Goal: Information Seeking & Learning: Learn about a topic

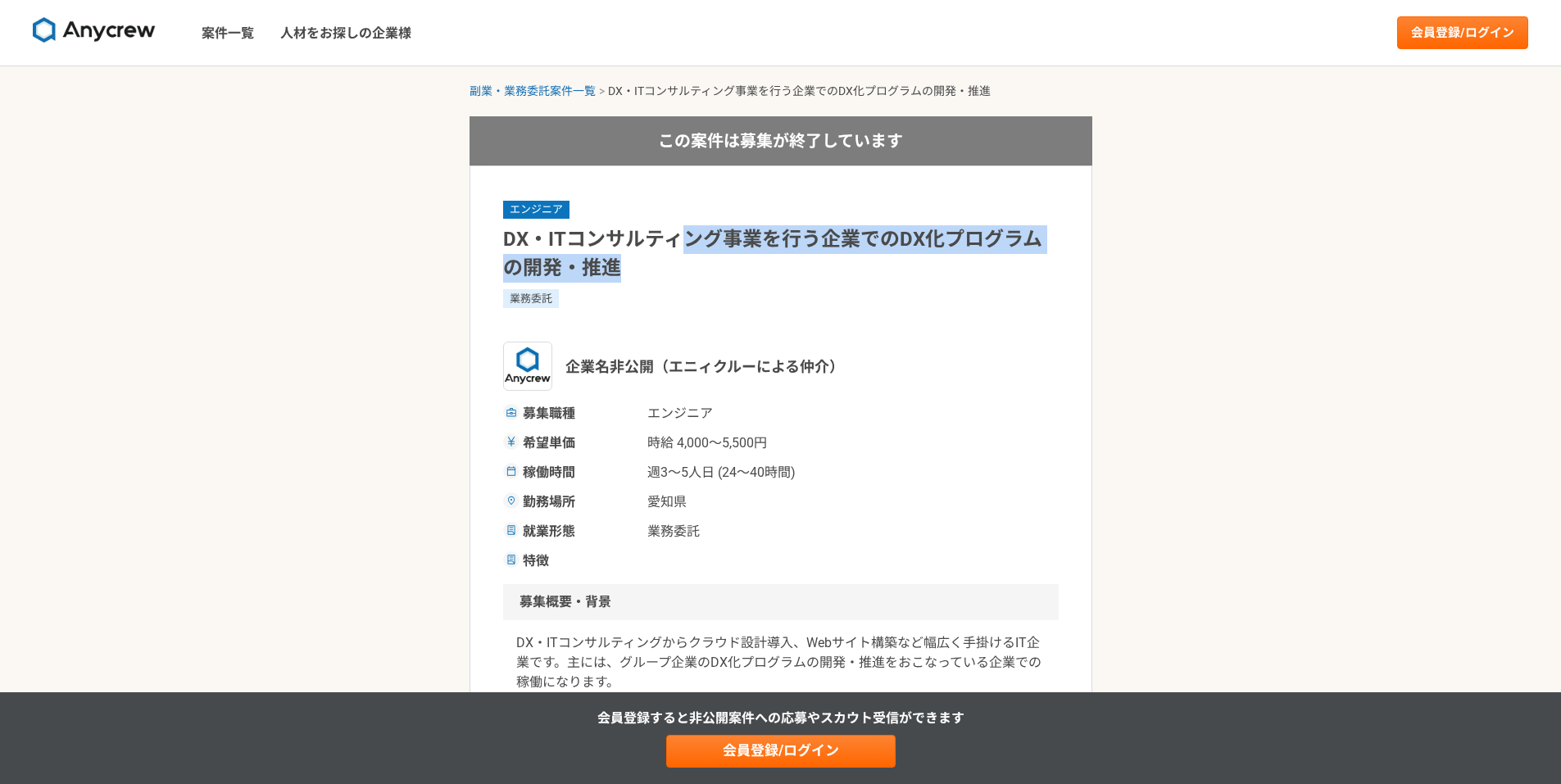
click at [715, 276] on h1 "DX・ITコンサルティング事業を行う企業でのDX化プログラムの開発・推進" at bounding box center [780, 253] width 555 height 57
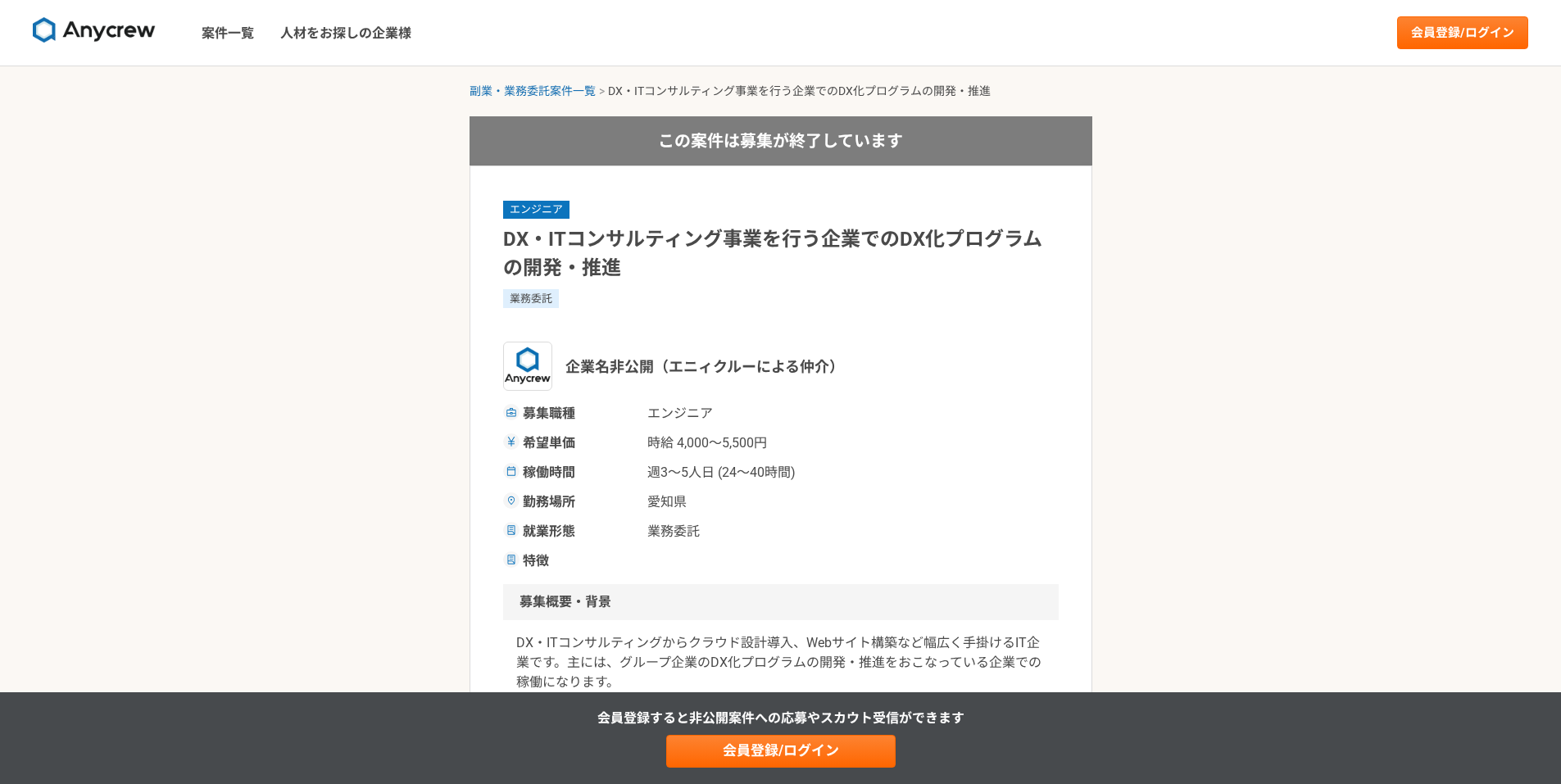
scroll to position [164, 0]
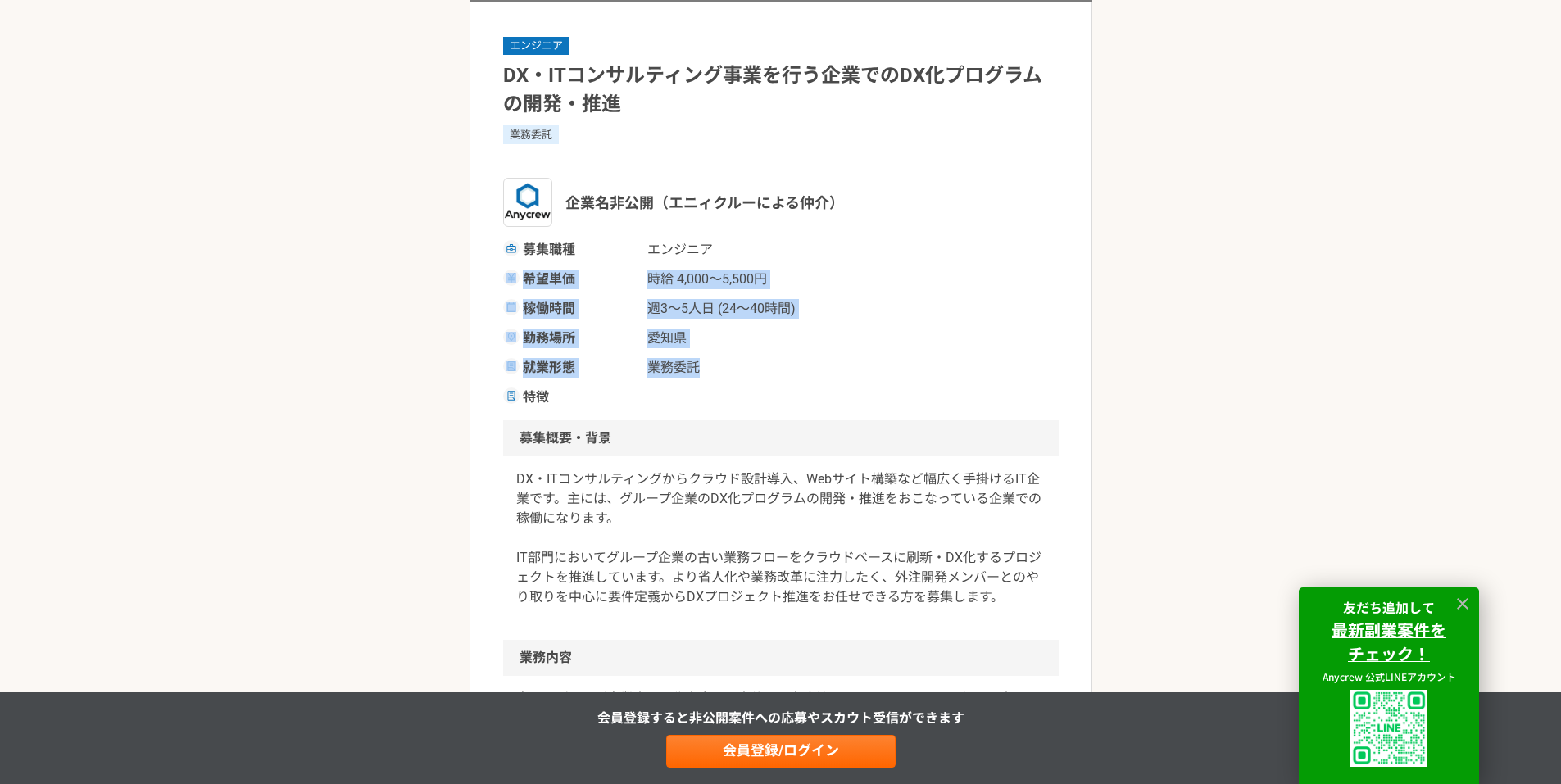
drag, startPoint x: 745, startPoint y: 245, endPoint x: 791, endPoint y: 360, distance: 123.9
click at [791, 360] on div "募集職種 エンジニア 希望単価 時給 4,000〜5,500円 稼働時間 週3〜5人日 (24〜40時間) 勤務場所 [GEOGRAPHIC_DATA] 就業…" at bounding box center [780, 323] width 555 height 167
click at [791, 360] on span "業務委託" at bounding box center [729, 368] width 164 height 19
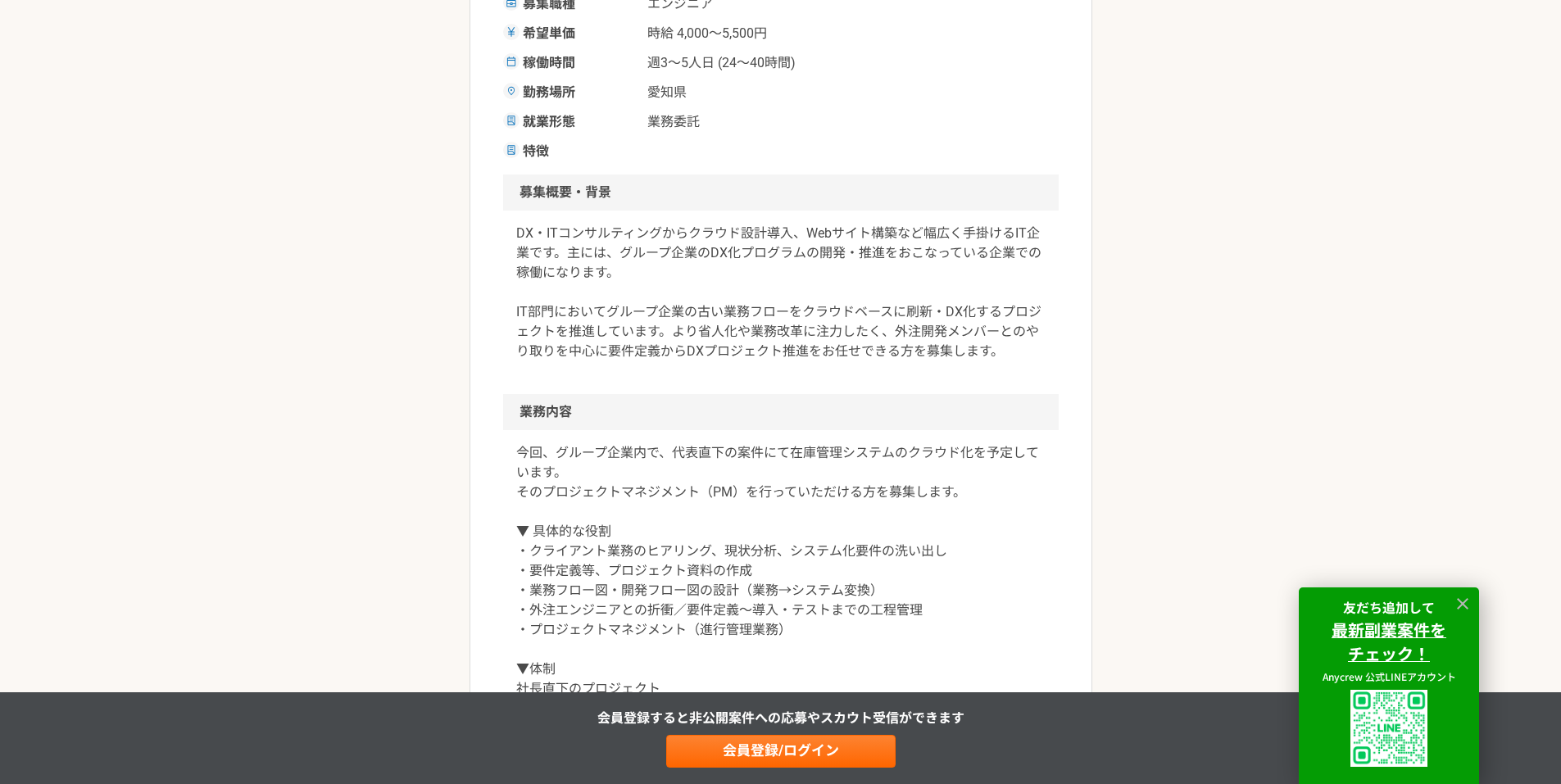
scroll to position [574, 0]
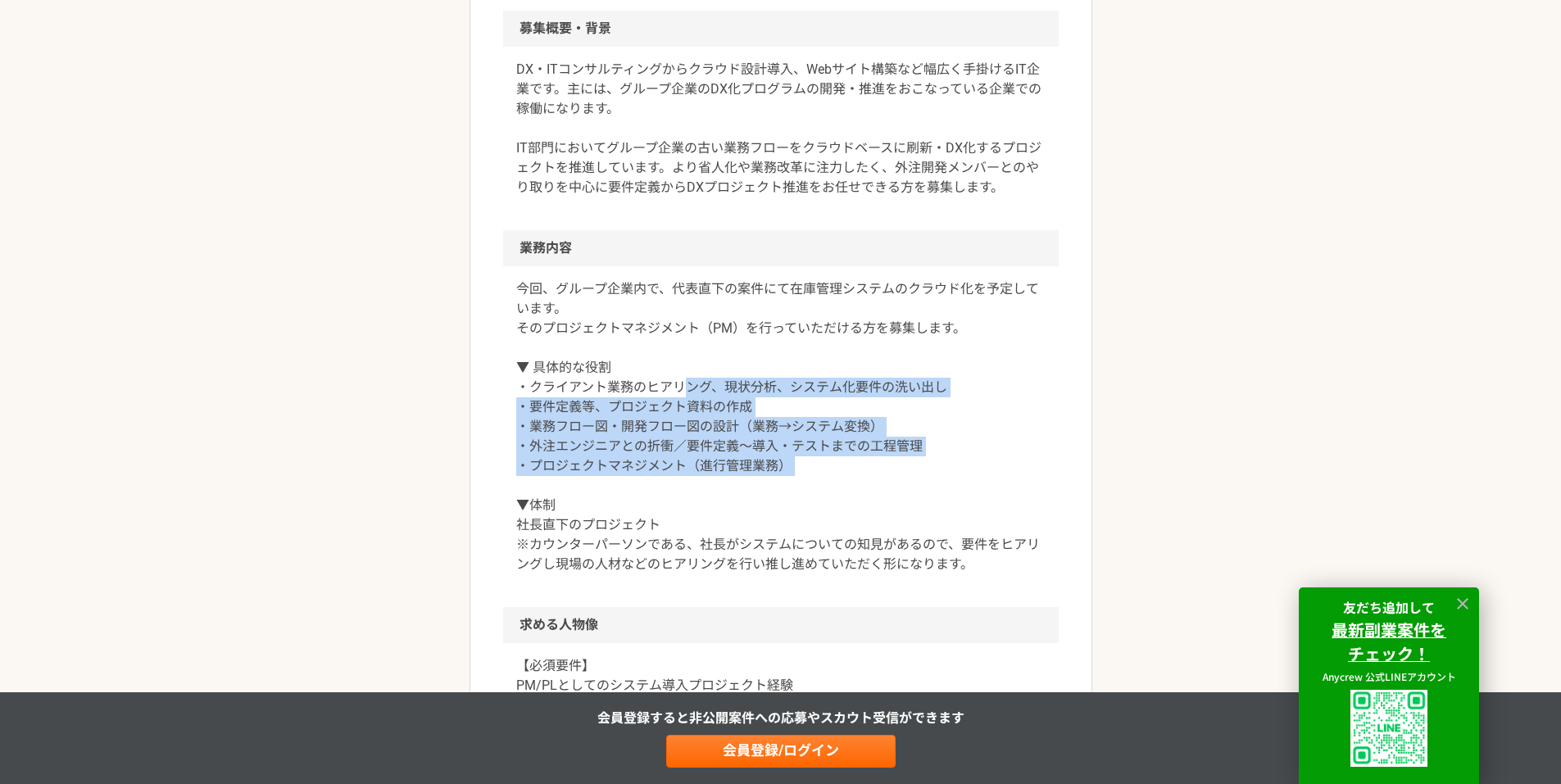
drag, startPoint x: 689, startPoint y: 381, endPoint x: 804, endPoint y: 477, distance: 149.8
click at [804, 477] on p "今回、グループ企業内で、代表直下の案件にて在庫管理システムのクラウド化を予定しています。 そのプロジェクトマネジメント（PM）を行っていただける方を募集します…" at bounding box center [780, 427] width 529 height 295
drag, startPoint x: 805, startPoint y: 477, endPoint x: 745, endPoint y: 347, distance: 143.2
click at [749, 352] on p "今回、グループ企業内で、代表直下の案件にて在庫管理システムのクラウド化を予定しています。 そのプロジェクトマネジメント（PM）を行っていただける方を募集します…" at bounding box center [780, 427] width 529 height 295
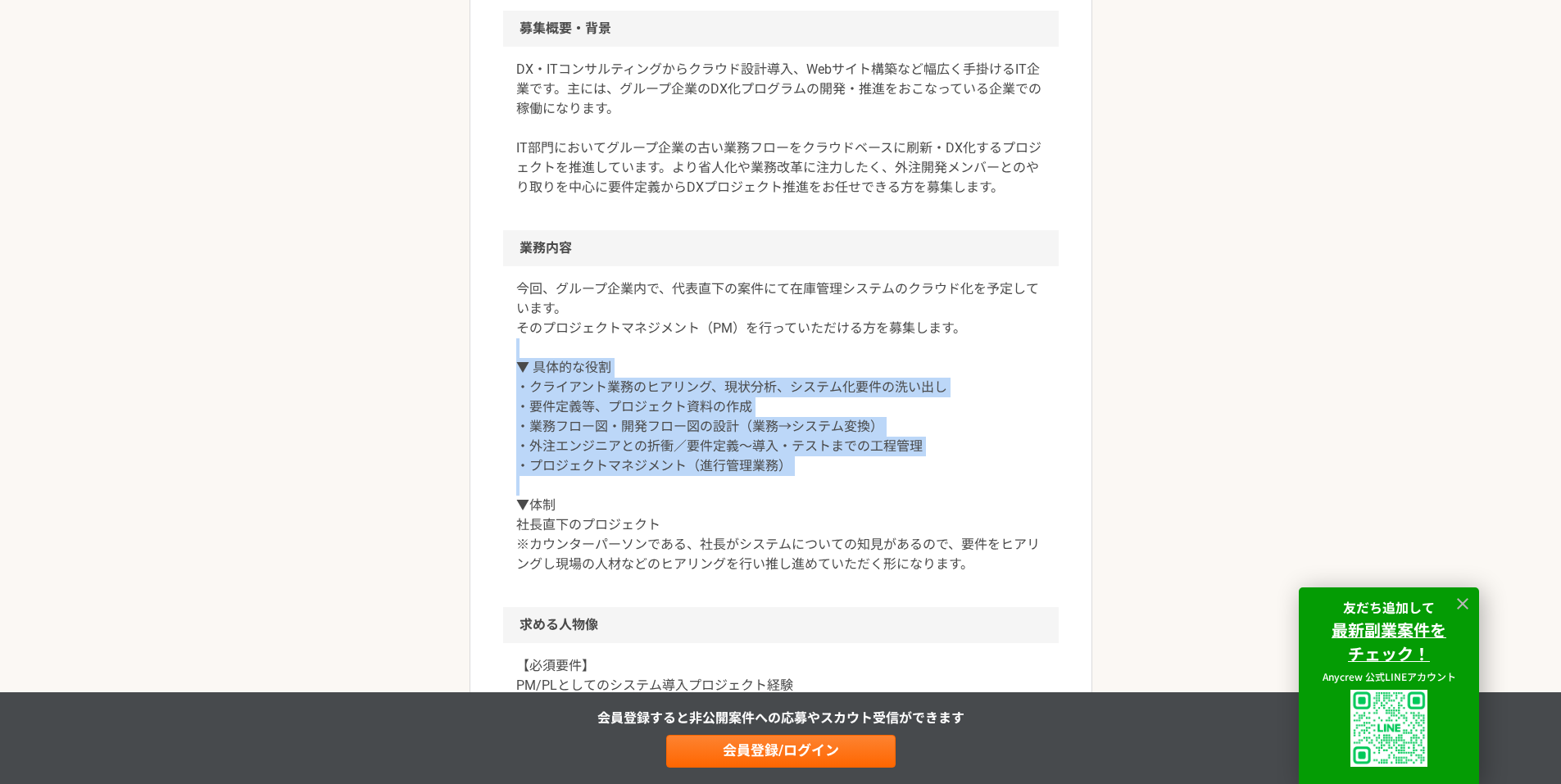
click at [745, 347] on p "今回、グループ企業内で、代表直下の案件にて在庫管理システムのクラウド化を予定しています。 そのプロジェクトマネジメント（PM）を行っていただける方を募集します…" at bounding box center [780, 427] width 529 height 295
drag, startPoint x: 745, startPoint y: 347, endPoint x: 819, endPoint y: 476, distance: 148.7
click at [819, 476] on p "今回、グループ企業内で、代表直下の案件にて在庫管理システムのクラウド化を予定しています。 そのプロジェクトマネジメント（PM）を行っていただける方を募集します…" at bounding box center [780, 427] width 529 height 295
click at [820, 477] on p "今回、グループ企業内で、代表直下の案件にて在庫管理システムのクラウド化を予定しています。 そのプロジェクトマネジメント（PM）を行っていただける方を募集します…" at bounding box center [780, 427] width 529 height 295
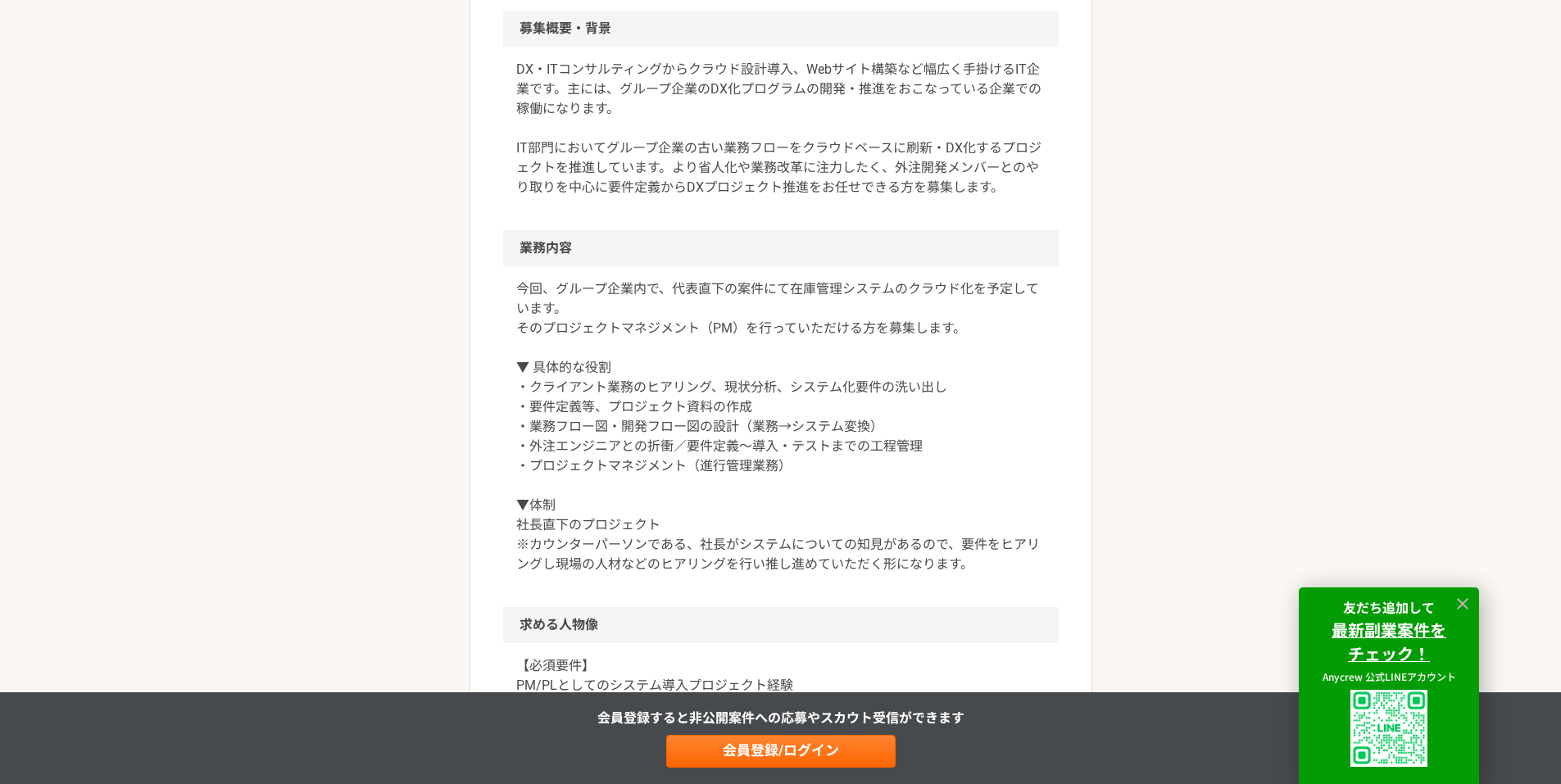
scroll to position [655, 0]
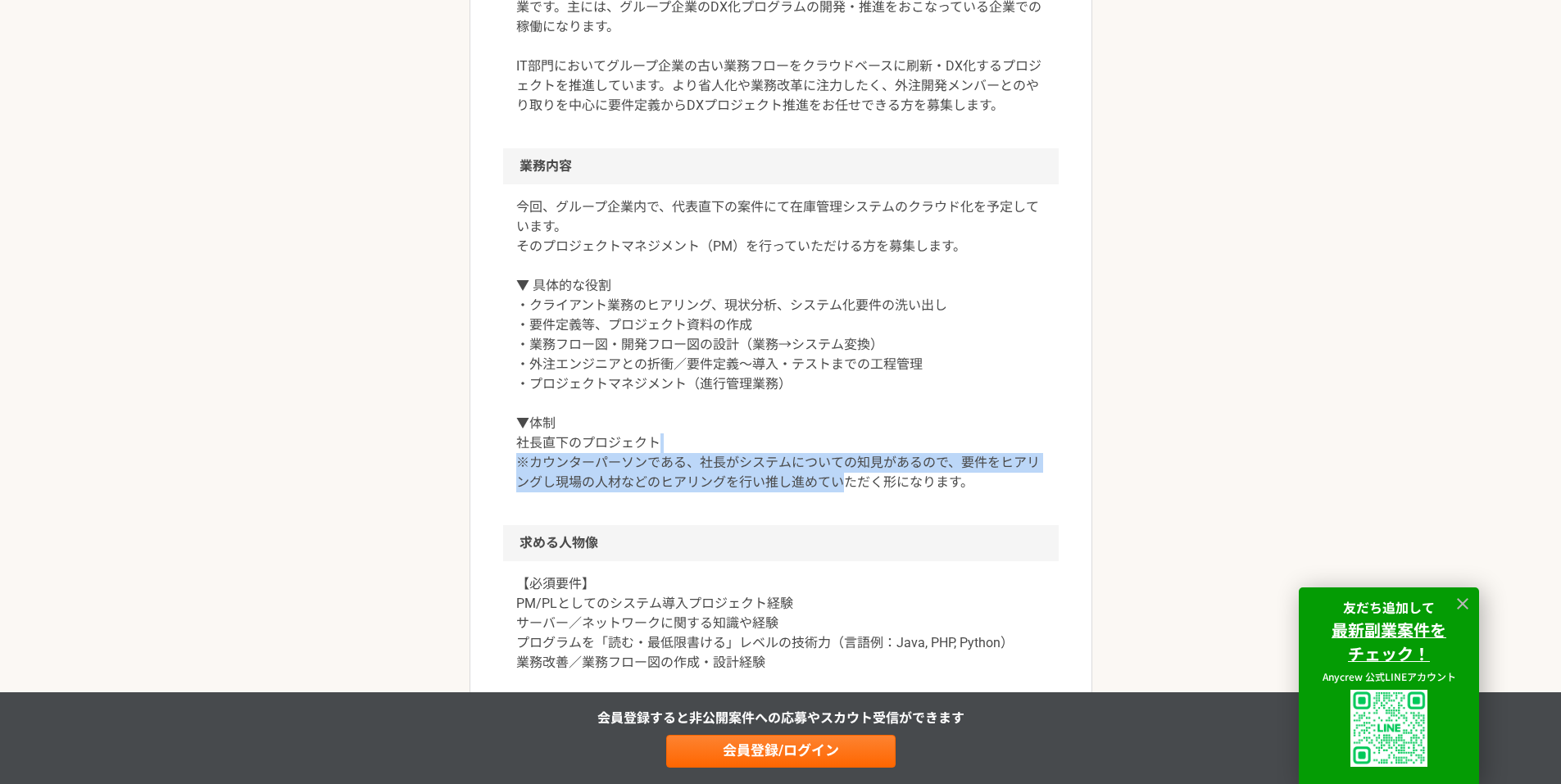
drag, startPoint x: 807, startPoint y: 436, endPoint x: 844, endPoint y: 502, distance: 75.7
click at [844, 502] on div "今回、グループ企業内で、代表直下の案件にて在庫管理システムのクラウド化を予定しています。 そのプロジェクトマネジメント（PM）を行っていただける方を募集します…" at bounding box center [780, 354] width 555 height 341
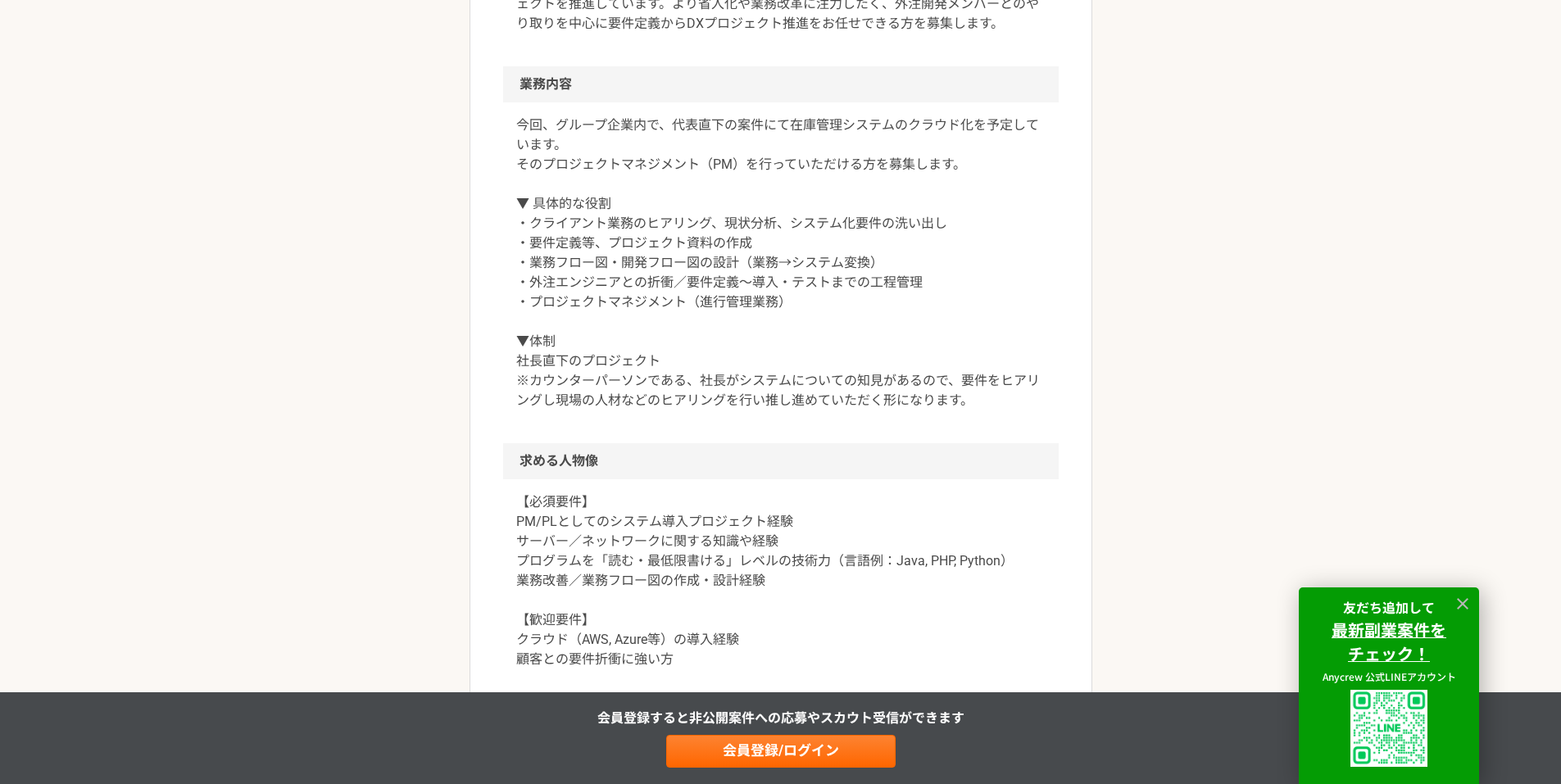
scroll to position [819, 0]
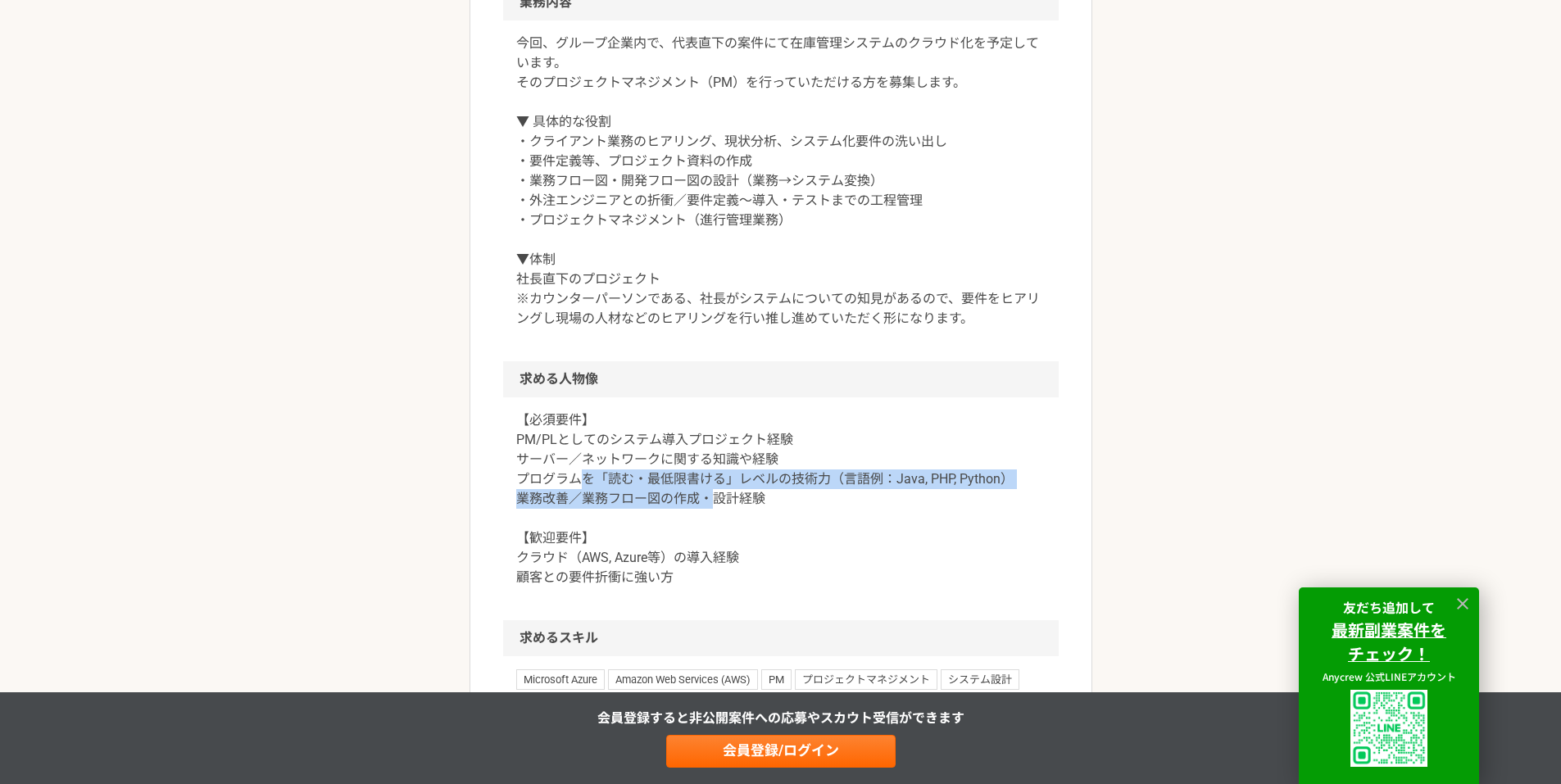
drag, startPoint x: 583, startPoint y: 483, endPoint x: 711, endPoint y: 499, distance: 129.0
click at [711, 499] on p "【必須要件】 PM/PLとしてのシステム導入プロジェクト経験 サーバー／ネットワークに関する知識や経験 プログラムを「読む・最低限書ける」レベルの技術力（言語…" at bounding box center [780, 499] width 529 height 177
drag, startPoint x: 764, startPoint y: 474, endPoint x: 790, endPoint y: 491, distance: 31.1
click at [790, 491] on p "【必須要件】 PM/PLとしてのシステム導入プロジェクト経験 サーバー／ネットワークに関する知識や経験 プログラムを「読む・最低限書ける」レベルの技術力（言語…" at bounding box center [780, 499] width 529 height 177
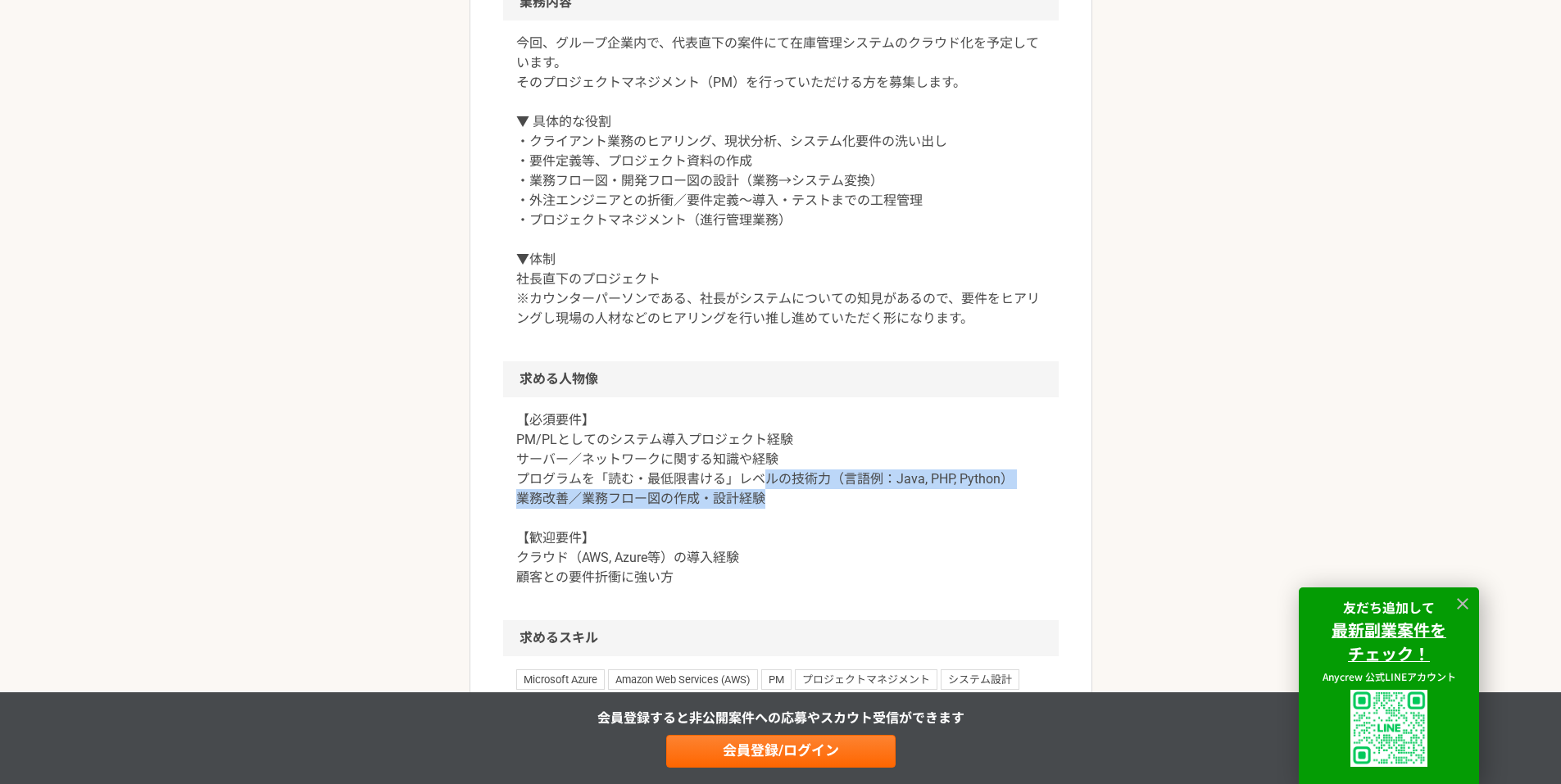
click at [790, 491] on p "【必須要件】 PM/PLとしてのシステム導入プロジェクト経験 サーバー／ネットワークに関する知識や経験 プログラムを「読む・最低限書ける」レベルの技術力（言語…" at bounding box center [780, 499] width 529 height 177
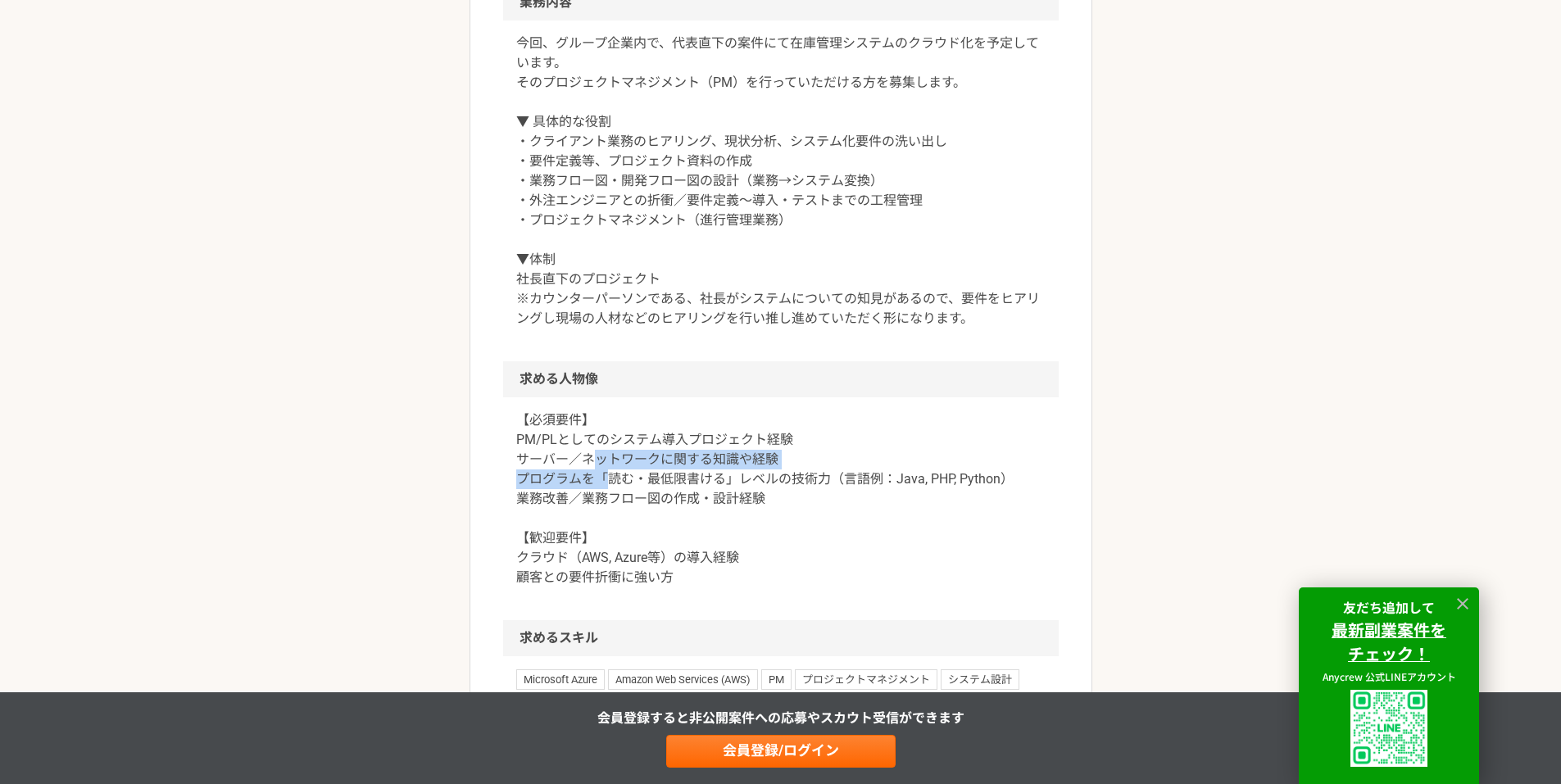
drag, startPoint x: 590, startPoint y: 461, endPoint x: 606, endPoint y: 474, distance: 20.6
click at [606, 474] on p "【必須要件】 PM/PLとしてのシステム導入プロジェクト経験 サーバー／ネットワークに関する知識や経験 プログラムを「読む・最低限書ける」レベルの技術力（言語…" at bounding box center [780, 499] width 529 height 177
drag, startPoint x: 578, startPoint y: 442, endPoint x: 608, endPoint y: 463, distance: 36.6
click at [608, 463] on p "【必須要件】 PM/PLとしてのシステム導入プロジェクト経験 サーバー／ネットワークに関する知識や経験 プログラムを「読む・最低限書ける」レベルの技術力（言語…" at bounding box center [780, 499] width 529 height 177
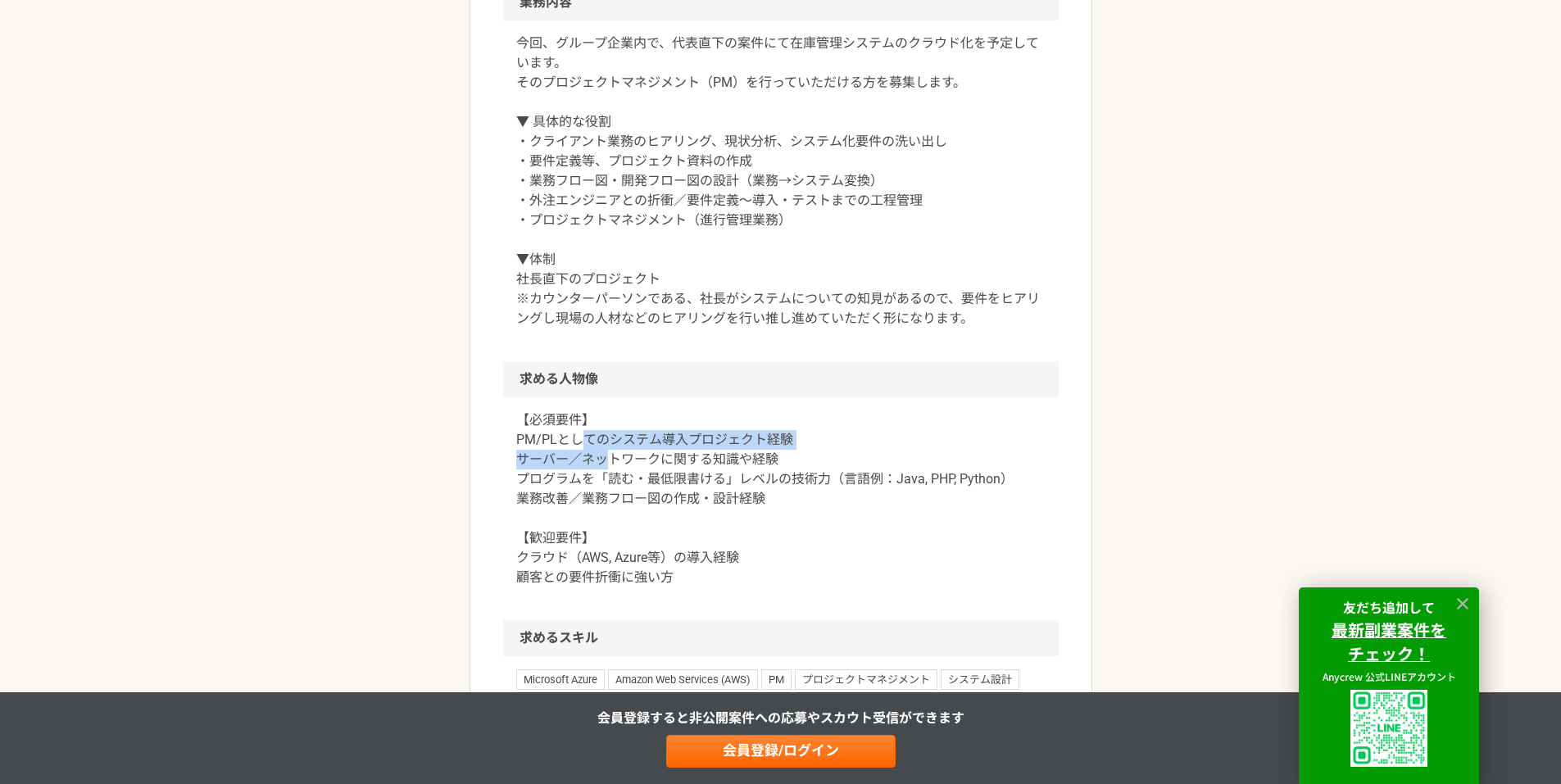
click at [608, 463] on p "【必須要件】 PM/PLとしてのシステム導入プロジェクト経験 サーバー／ネットワークに関する知識や経験 プログラムを「読む・最低限書ける」レベルの技術力（言語…" at bounding box center [780, 499] width 529 height 177
drag, startPoint x: 563, startPoint y: 437, endPoint x: 593, endPoint y: 467, distance: 42.4
click at [593, 467] on p "【必須要件】 PM/PLとしてのシステム導入プロジェクト経験 サーバー／ネットワークに関する知識や経験 プログラムを「読む・最低限書ける」レベルの技術力（言語…" at bounding box center [780, 499] width 529 height 177
drag, startPoint x: 604, startPoint y: 465, endPoint x: 626, endPoint y: 481, distance: 27.2
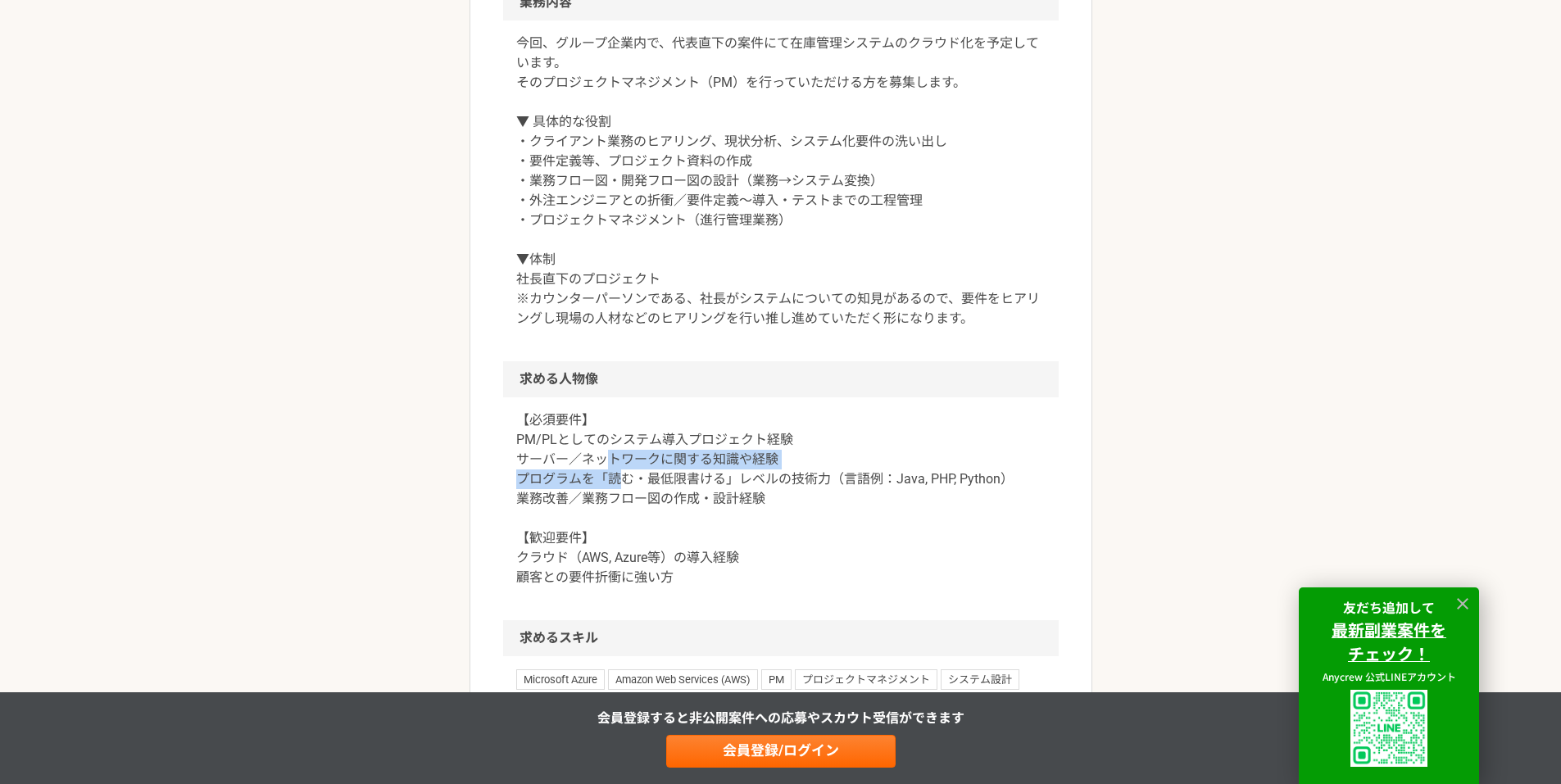
click at [626, 481] on p "【必須要件】 PM/PLとしてのシステム導入プロジェクト経験 サーバー／ネットワークに関する知識や経験 プログラムを「読む・最低限書ける」レベルの技術力（言語…" at bounding box center [780, 499] width 529 height 177
drag, startPoint x: 647, startPoint y: 513, endPoint x: 672, endPoint y: 559, distance: 52.4
click at [672, 559] on p "【必須要件】 PM/PLとしてのシステム導入プロジェクト経験 サーバー／ネットワークに関する知識や経験 プログラムを「読む・最低限書ける」レベルの技術力（言語…" at bounding box center [780, 499] width 529 height 177
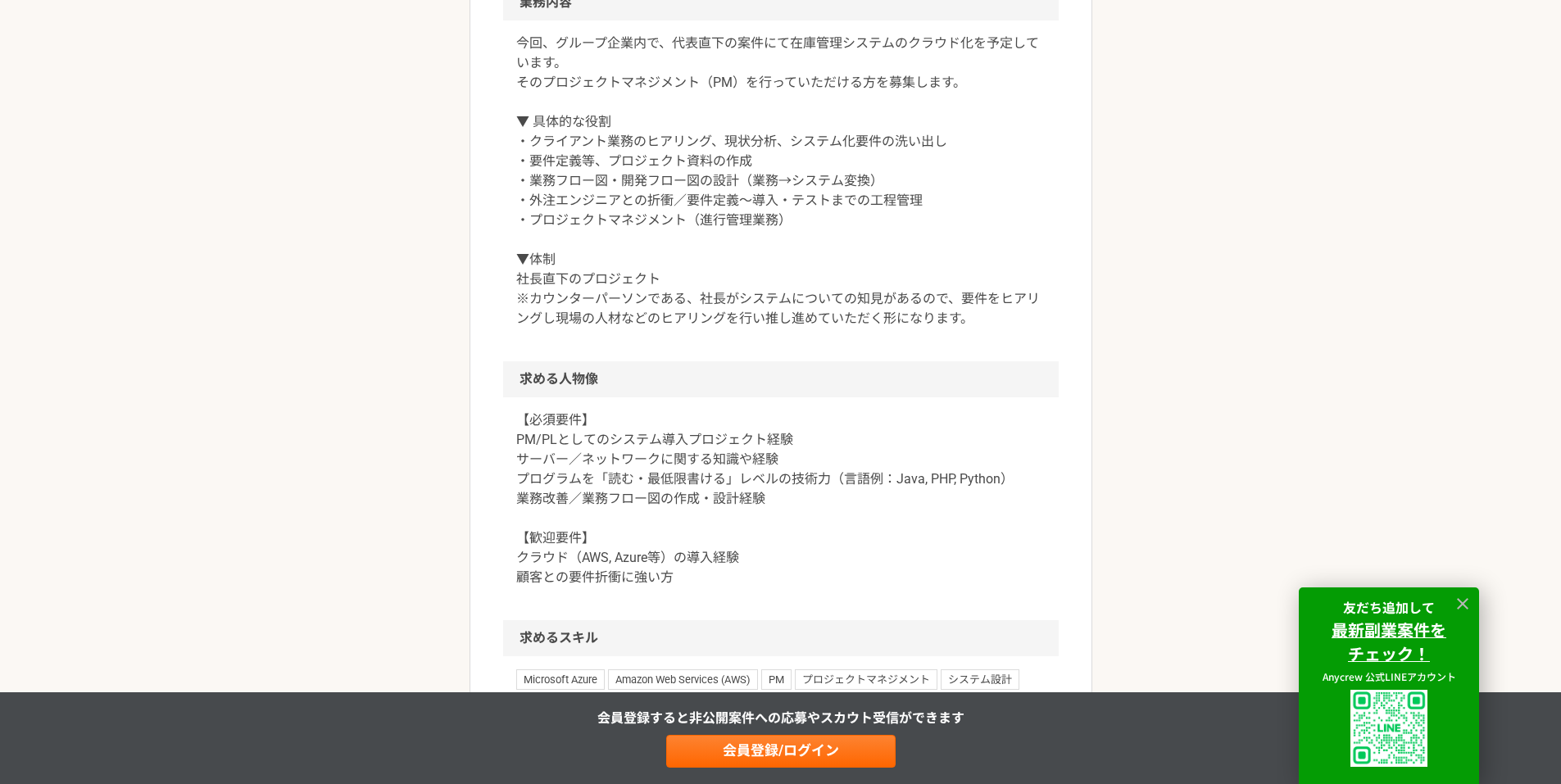
drag, startPoint x: 693, startPoint y: 583, endPoint x: 628, endPoint y: 501, distance: 104.6
click at [639, 514] on p "【必須要件】 PM/PLとしてのシステム導入プロジェクト経験 サーバー／ネットワークに関する知識や経験 プログラムを「読む・最低限書ける」レベルの技術力（言語…" at bounding box center [780, 499] width 529 height 177
click at [628, 501] on p "【必須要件】 PM/PLとしてのシステム導入プロジェクト経験 サーバー／ネットワークに関する知識や経験 プログラムを「読む・最低限書ける」レベルの技術力（言語…" at bounding box center [780, 499] width 529 height 177
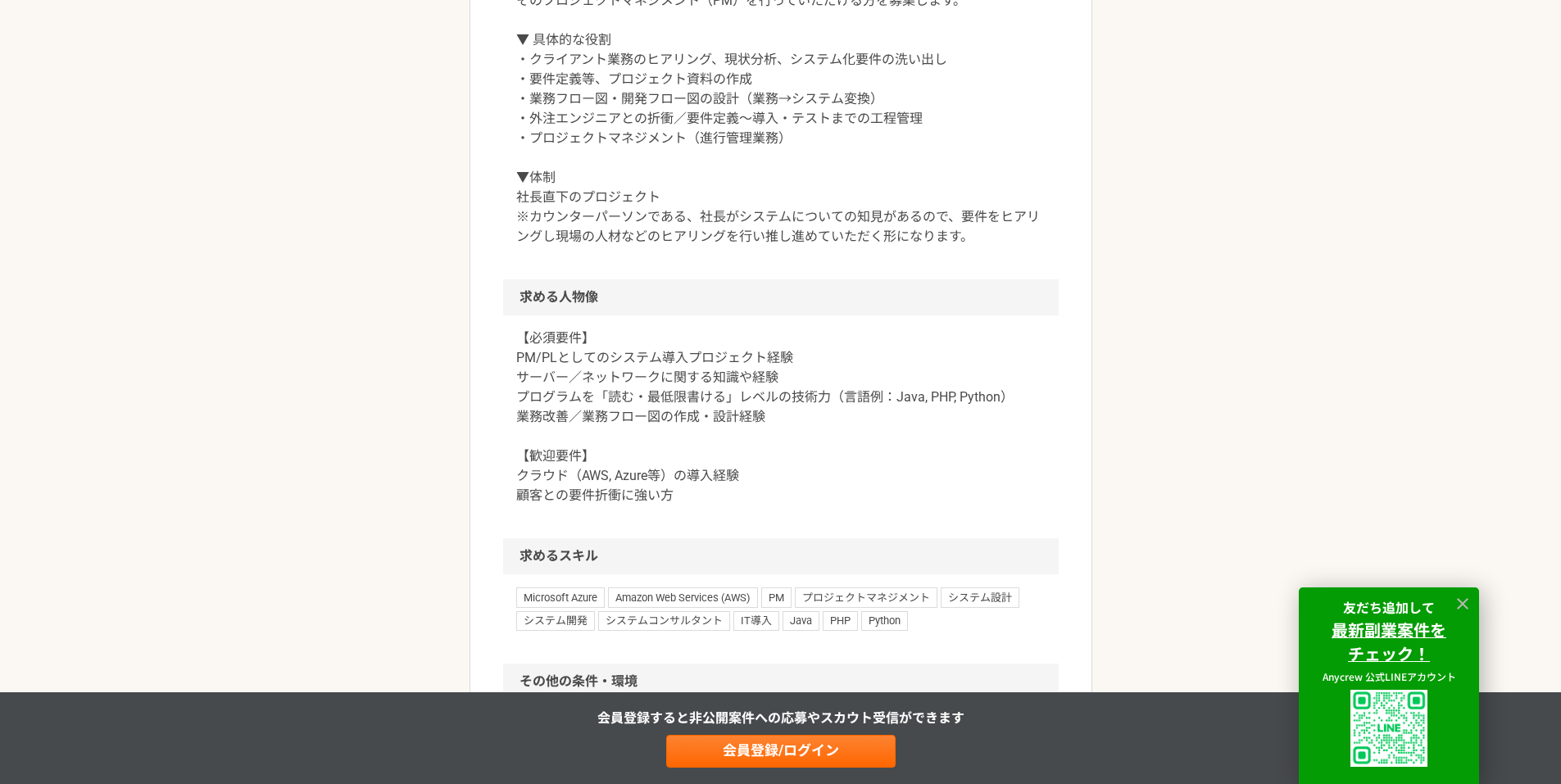
drag, startPoint x: 641, startPoint y: 494, endPoint x: 618, endPoint y: 448, distance: 51.4
click at [624, 456] on p "【必須要件】 PM/PLとしてのシステム導入プロジェクト経験 サーバー／ネットワークに関する知識や経験 プログラムを「読む・最低限書ける」レベルの技術力（言語…" at bounding box center [780, 417] width 529 height 177
click at [612, 439] on p "【必須要件】 PM/PLとしてのシステム導入プロジェクト経験 サーバー／ネットワークに関する知識や経験 プログラムを「読む・最低限書ける」レベルの技術力（言語…" at bounding box center [780, 417] width 529 height 177
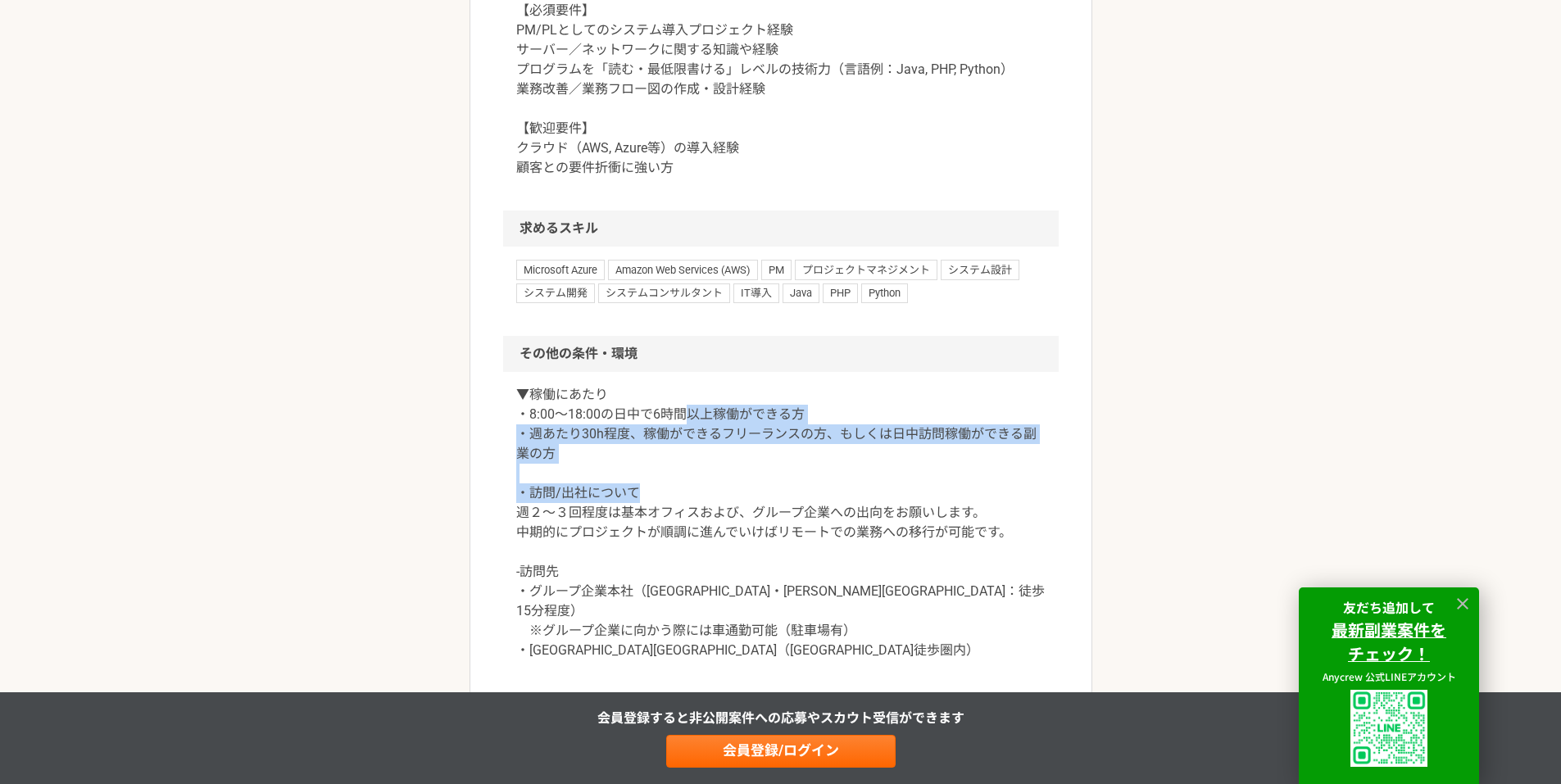
drag, startPoint x: 727, startPoint y: 478, endPoint x: 732, endPoint y: 487, distance: 10.3
click at [732, 487] on p "▼稼働にあたり ・8:00〜18:00の日中で6時間以上稼働ができる方 ・週あたり30h程度、稼働ができるフリーランスの方、もしくは日中訪問稼働ができる副業の…" at bounding box center [780, 523] width 529 height 275
click at [733, 490] on p "▼稼働にあたり ・8:00〜18:00の日中で6時間以上稼働ができる方 ・週あたり30h程度、稼働ができるフリーランスの方、もしくは日中訪問稼働ができる副業の…" at bounding box center [780, 523] width 529 height 275
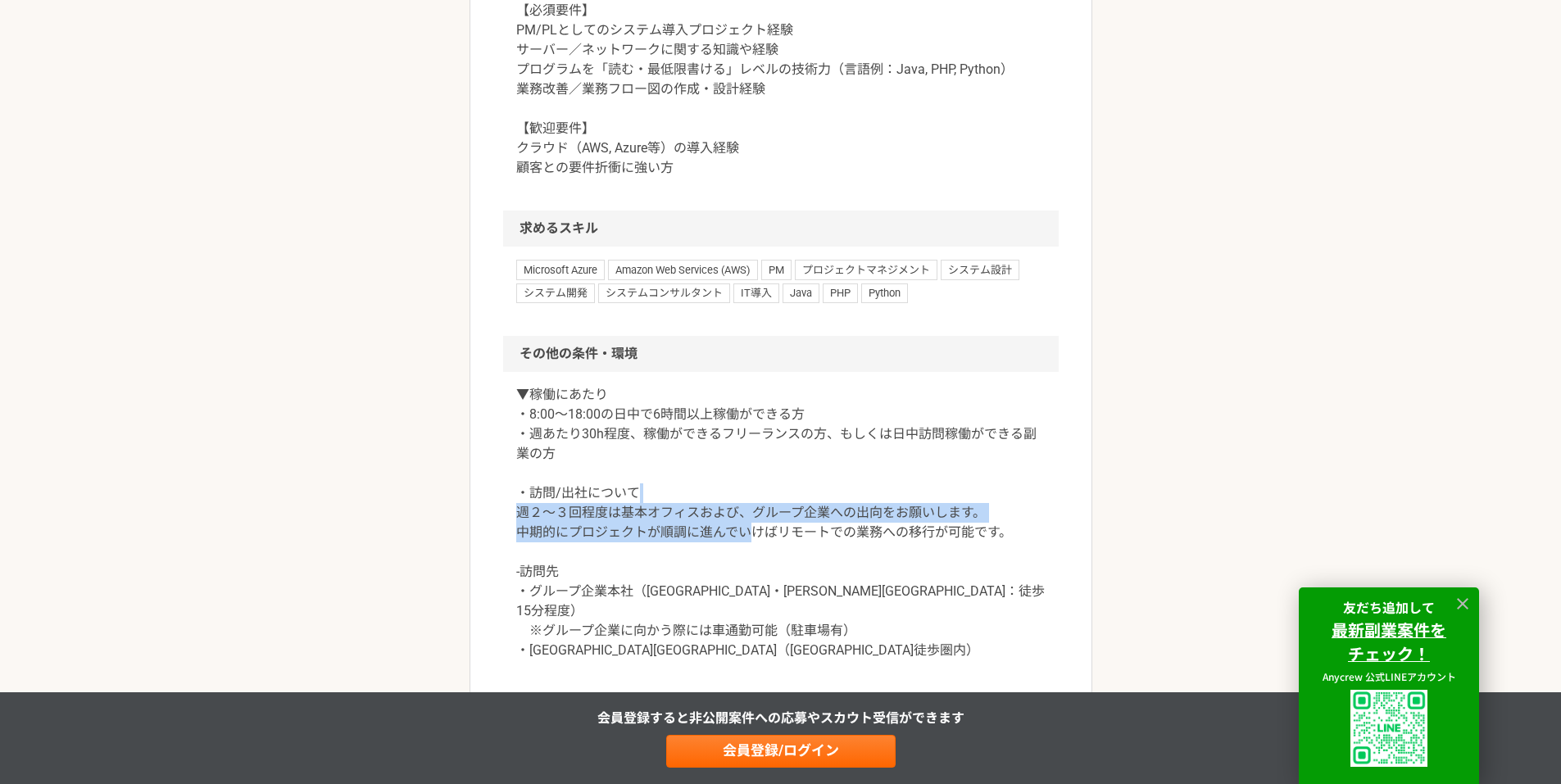
drag, startPoint x: 727, startPoint y: 491, endPoint x: 752, endPoint y: 537, distance: 52.4
click at [752, 537] on p "▼稼働にあたり ・8:00〜18:00の日中で6時間以上稼働ができる方 ・週あたり30h程度、稼働ができるフリーランスの方、もしくは日中訪問稼働ができる副業の…" at bounding box center [780, 523] width 529 height 275
click at [752, 538] on p "▼稼働にあたり ・8:00〜18:00の日中で6時間以上稼働ができる方 ・週あたり30h程度、稼働ができるフリーランスの方、もしくは日中訪問稼働ができる副業の…" at bounding box center [780, 523] width 529 height 275
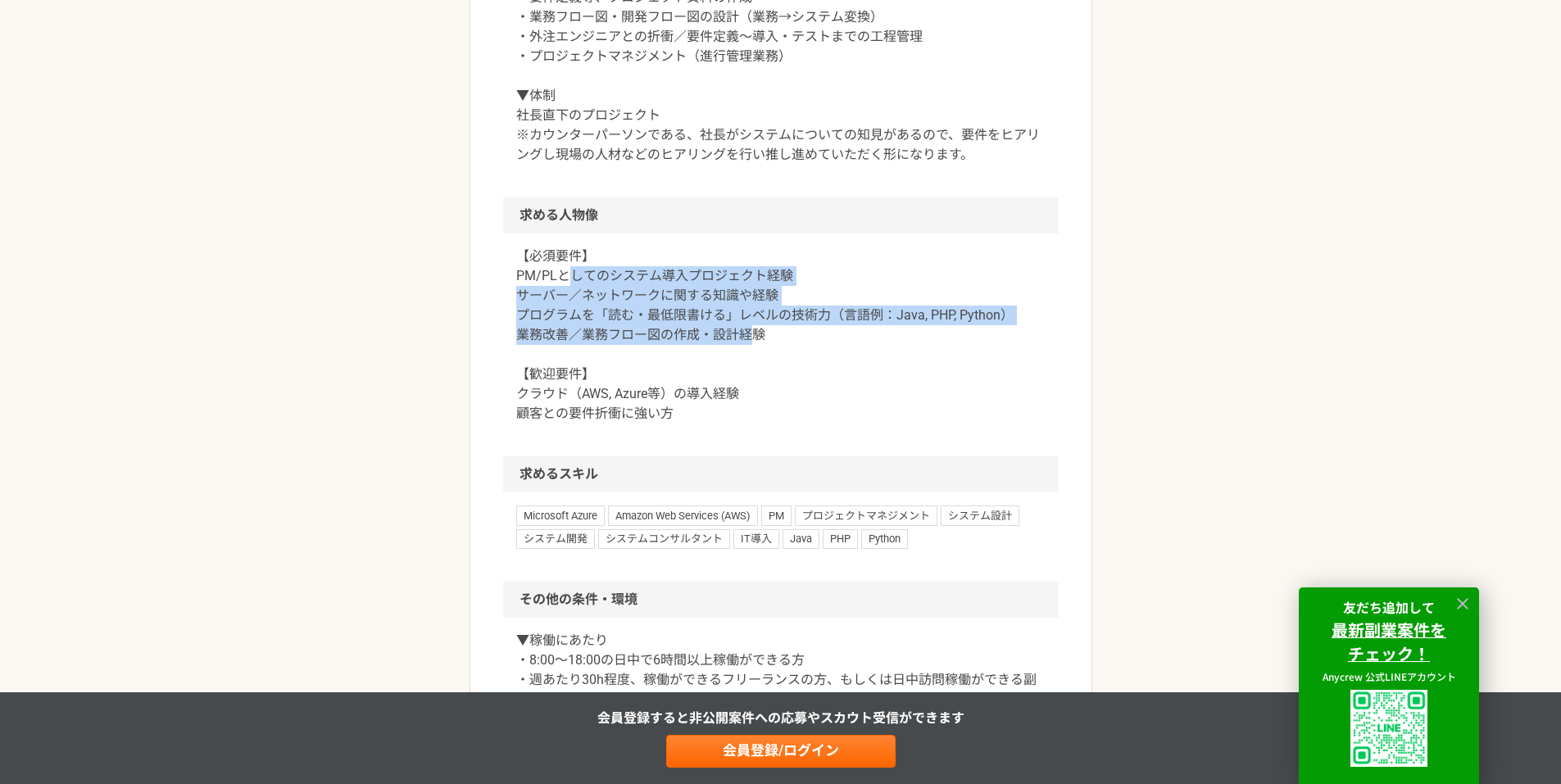
drag, startPoint x: 576, startPoint y: 282, endPoint x: 750, endPoint y: 338, distance: 182.8
click at [750, 338] on p "【必須要件】 PM/PLとしてのシステム導入プロジェクト経験 サーバー／ネットワークに関する知識や経験 プログラムを「読む・最低限書ける」レベルの技術力（言語…" at bounding box center [780, 335] width 529 height 177
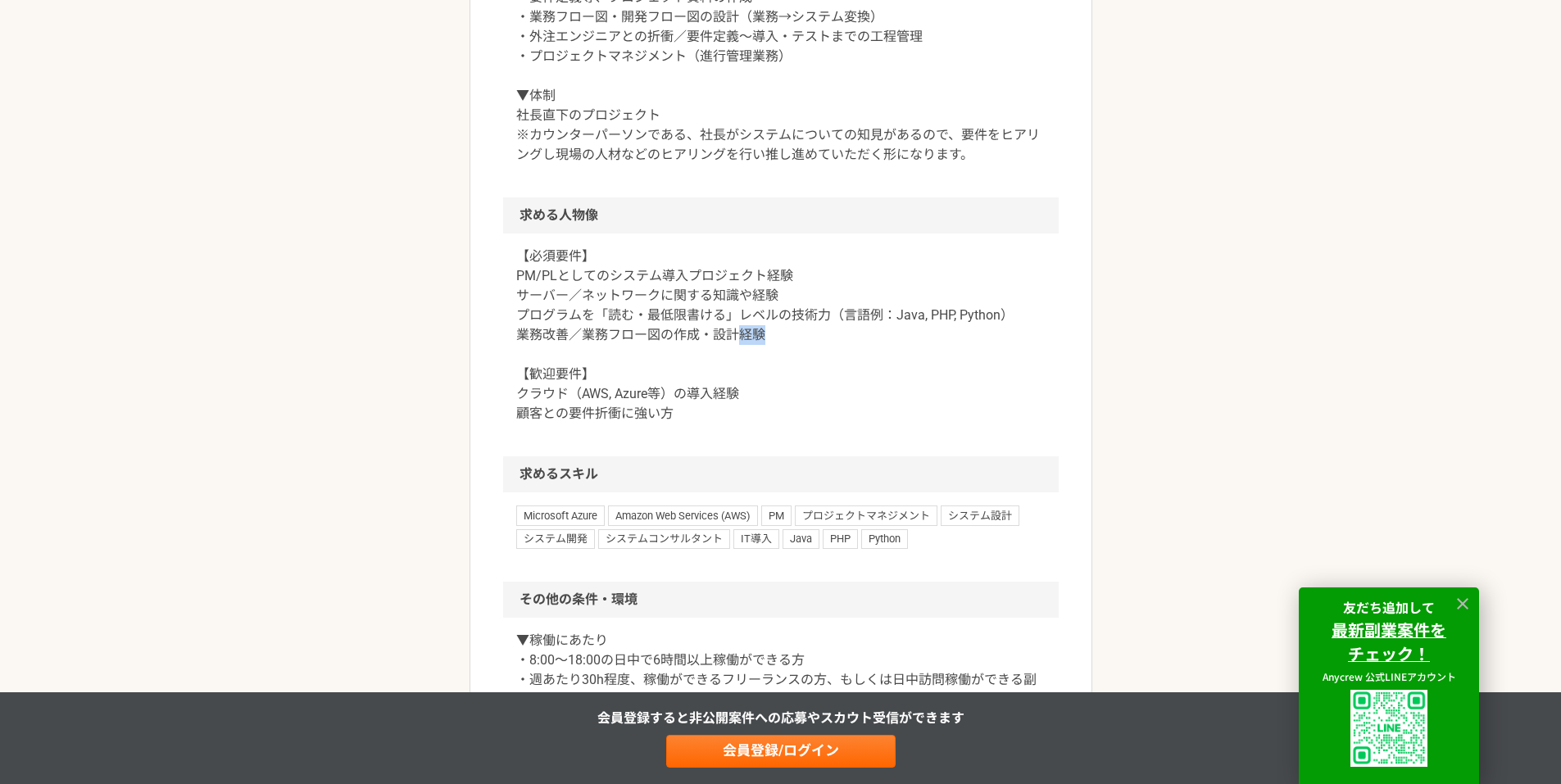
drag, startPoint x: 750, startPoint y: 338, endPoint x: 738, endPoint y: 266, distance: 73.0
click at [740, 270] on p "【必須要件】 PM/PLとしてのシステム導入プロジェクト経験 サーバー／ネットワークに関する知識や経験 プログラムを「読む・最低限書ける」レベルの技術力（言語…" at bounding box center [780, 335] width 529 height 177
click at [738, 266] on p "【必須要件】 PM/PLとしてのシステム導入プロジェクト経験 サーバー／ネットワークに関する知識や経験 プログラムを「読む・最低限書ける」レベルの技術力（言語…" at bounding box center [780, 335] width 529 height 177
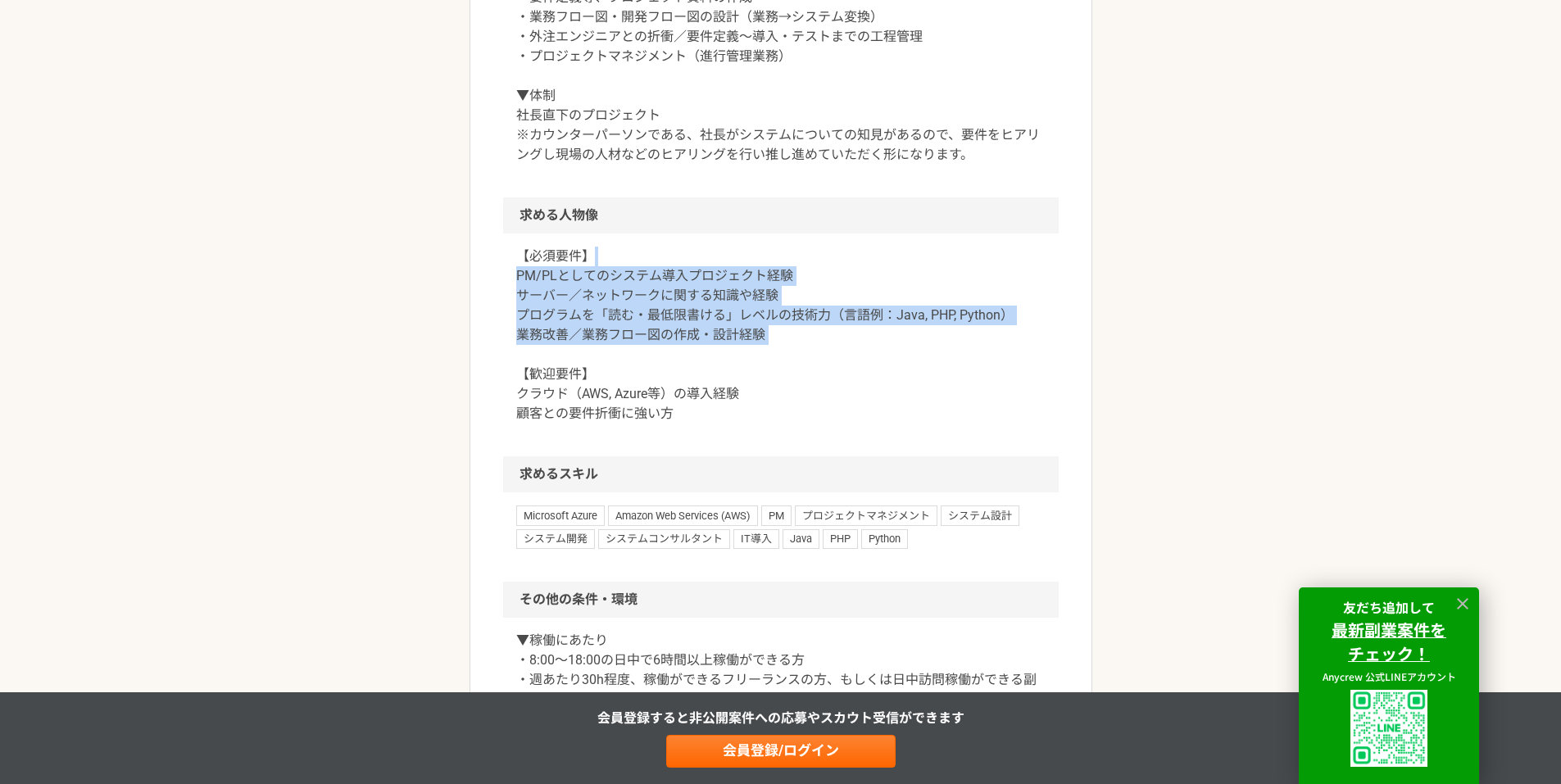
click at [780, 336] on p "【必須要件】 PM/PLとしてのシステム導入プロジェクト経験 サーバー／ネットワークに関する知識や経験 プログラムを「読む・最低限書ける」レベルの技術力（言語…" at bounding box center [780, 335] width 529 height 177
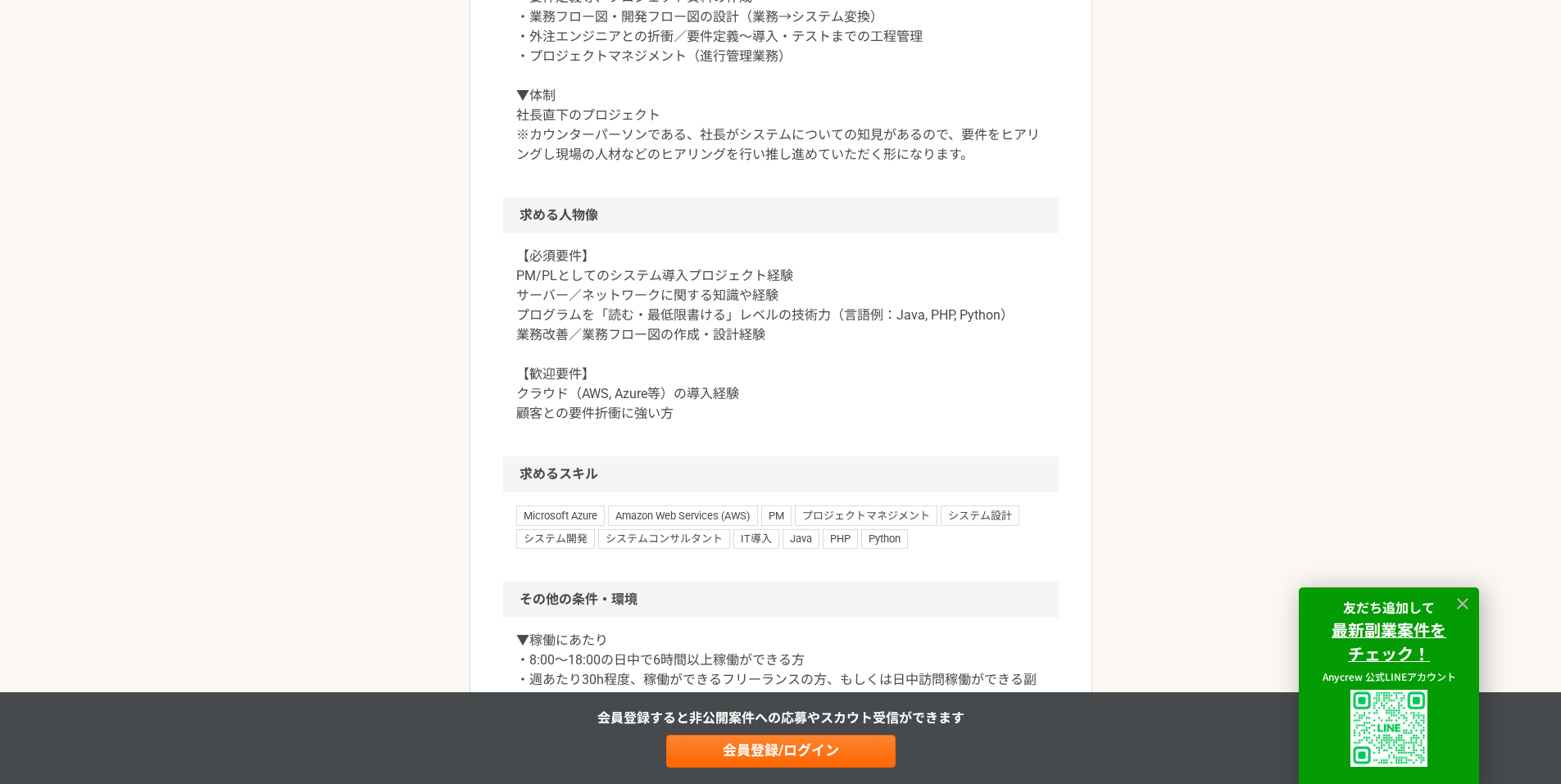
drag, startPoint x: 774, startPoint y: 337, endPoint x: 713, endPoint y: 222, distance: 130.2
click at [720, 234] on div "【必須要件】 PM/PLとしてのシステム導入プロジェクト経験 サーバー／ネットワークに関する知識や経験 プログラムを「読む・最低限書ける」レベルの技術力（言語…" at bounding box center [780, 345] width 555 height 222
click at [703, 201] on h2 "求める人物像" at bounding box center [780, 215] width 555 height 36
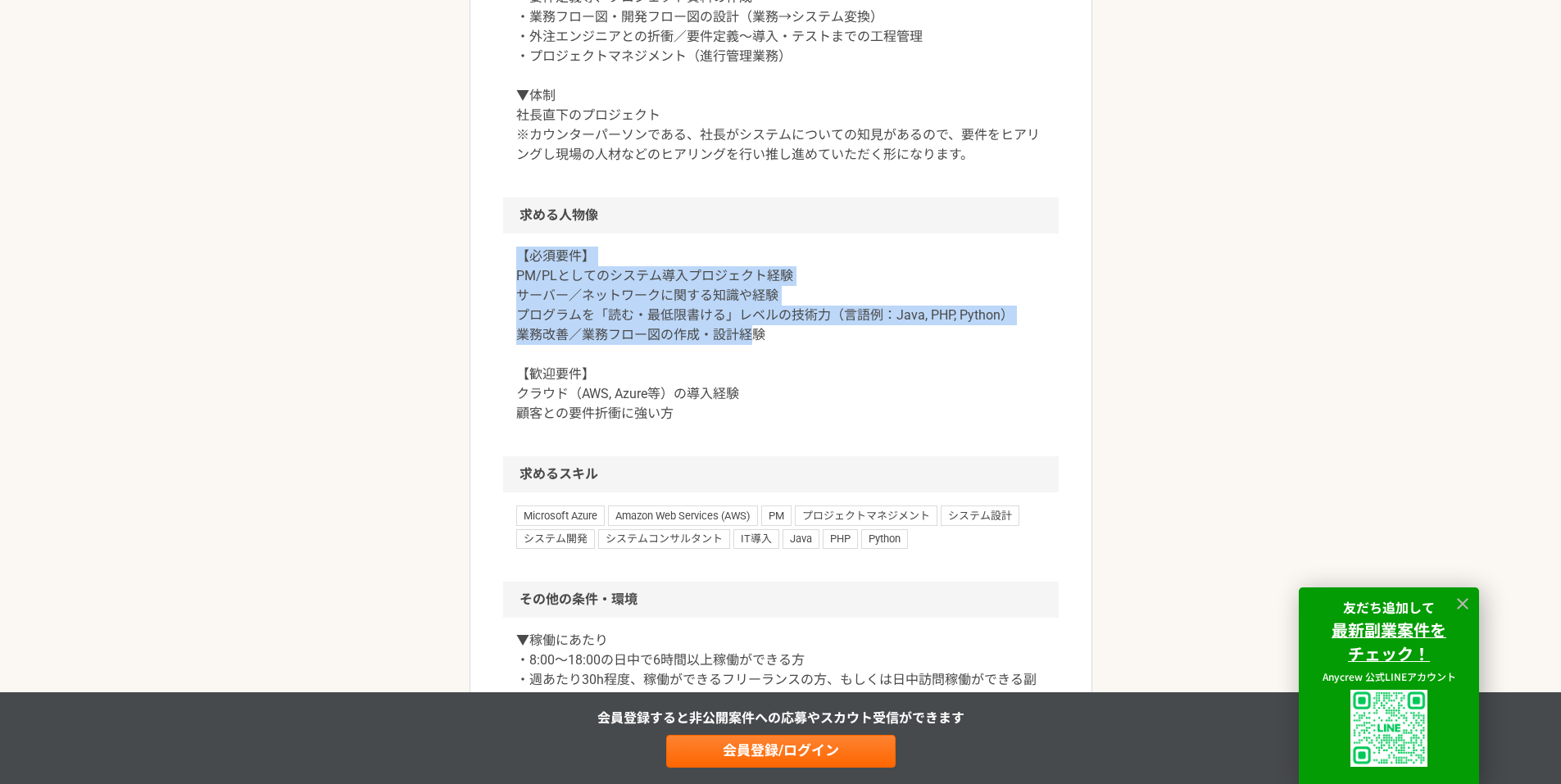
drag, startPoint x: 707, startPoint y: 225, endPoint x: 746, endPoint y: 342, distance: 123.3
click at [746, 342] on section "求める人物像 【必須要件】 PM/PLとしてのシステム導入プロジェクト経験 サーバー／ネットワークに関する知識や経験 プログラムを「読む・最低限書ける」レベル…" at bounding box center [780, 327] width 555 height 259
click at [746, 342] on p "【必須要件】 PM/PLとしてのシステム導入プロジェクト経験 サーバー／ネットワークに関する知識や経験 プログラムを「読む・最低限書ける」レベルの技術力（言語…" at bounding box center [780, 335] width 529 height 177
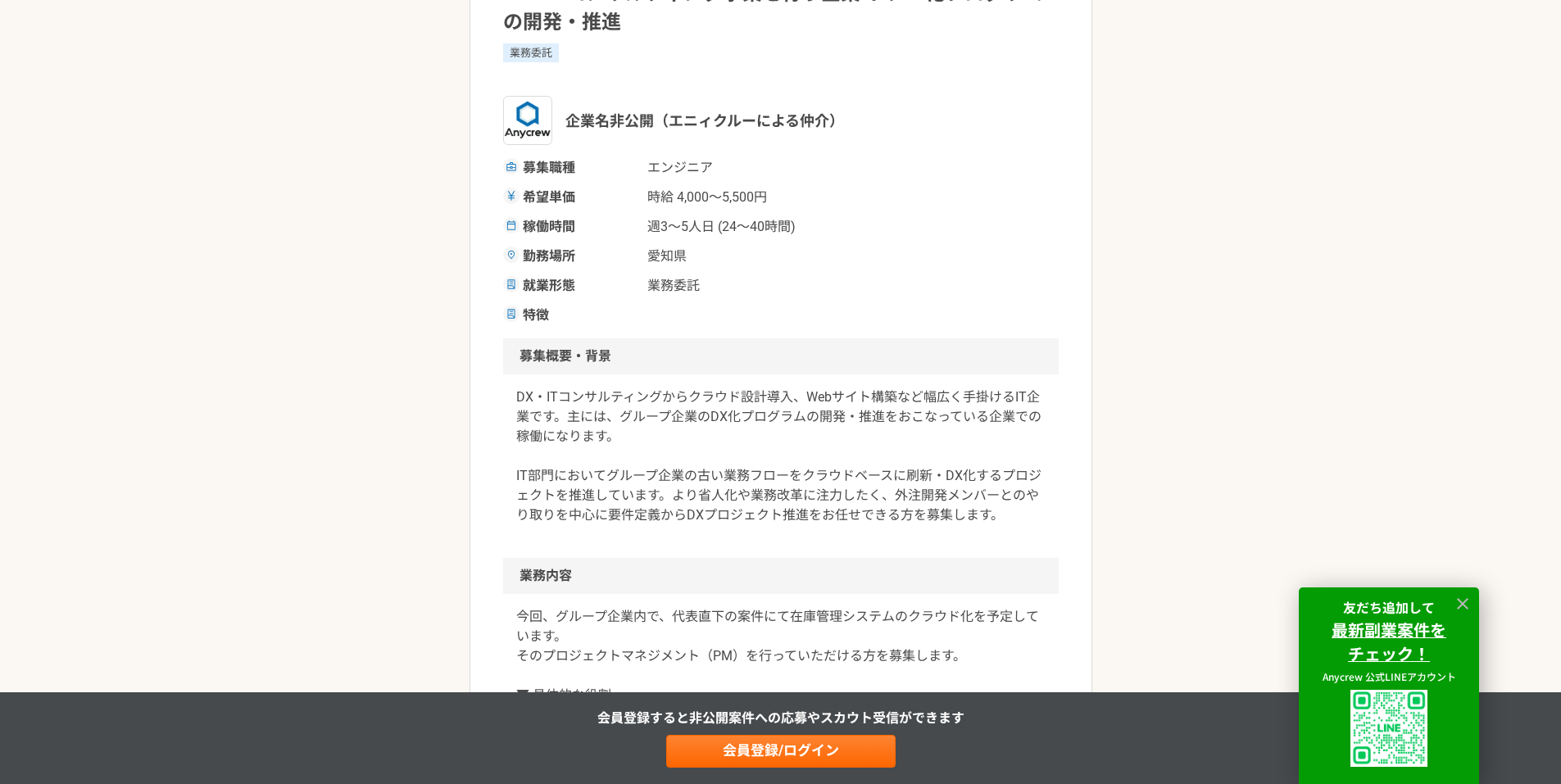
scroll to position [0, 0]
